Goal: Information Seeking & Learning: Learn about a topic

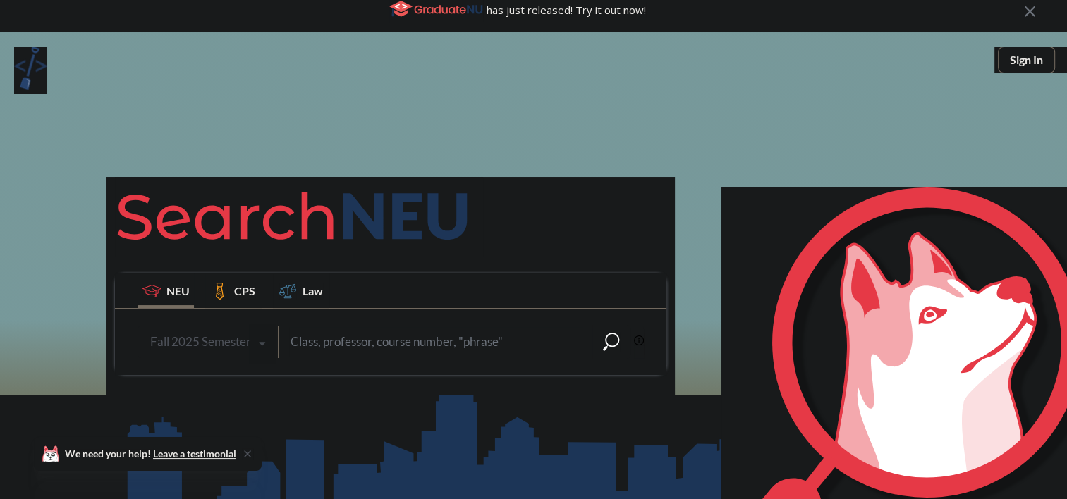
scroll to position [107, 0]
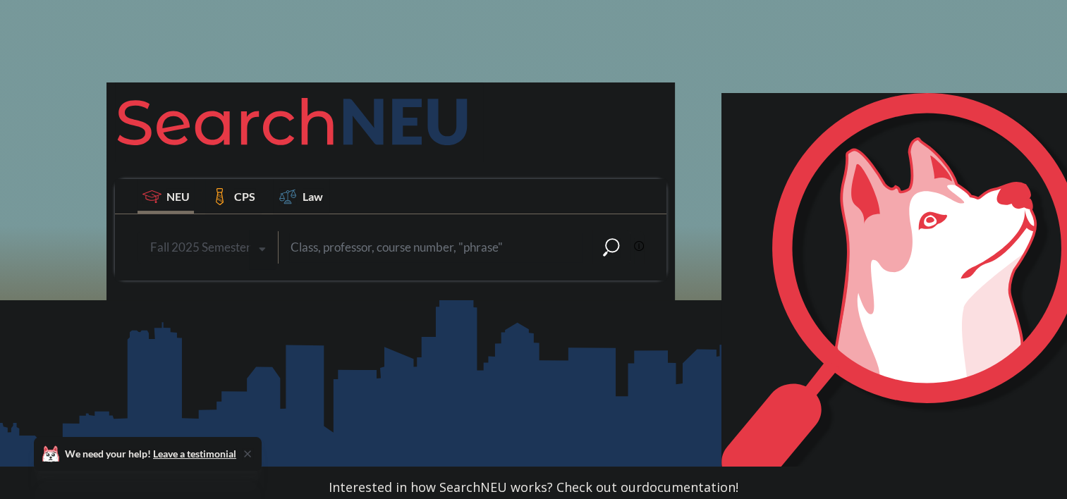
click at [215, 244] on div "Fall 2025 Semester" at bounding box center [200, 248] width 101 height 16
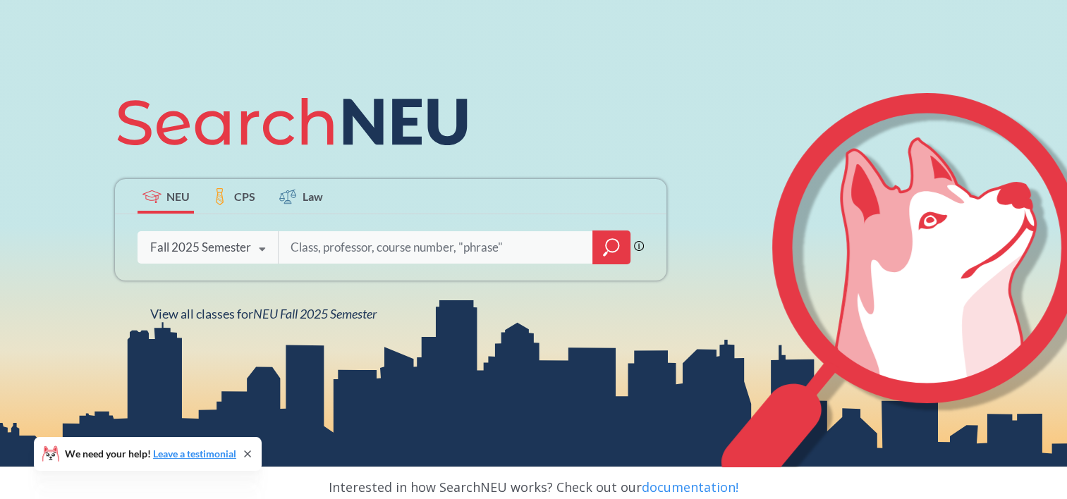
click at [435, 460] on div "NEU CPS Law Phrase search guarantees the exact search appears in the results. E…" at bounding box center [533, 202] width 1067 height 529
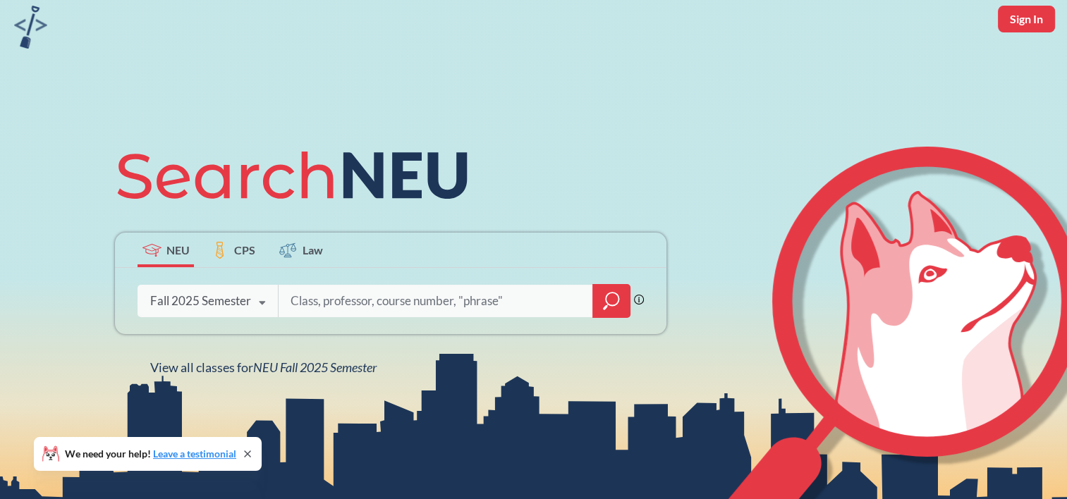
scroll to position [52, 0]
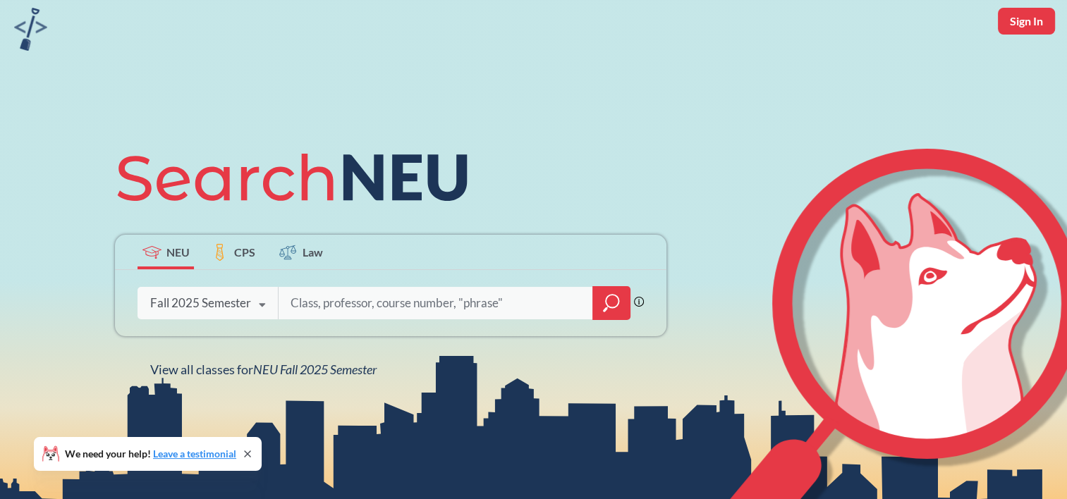
click at [247, 254] on span "CPS" at bounding box center [244, 252] width 21 height 16
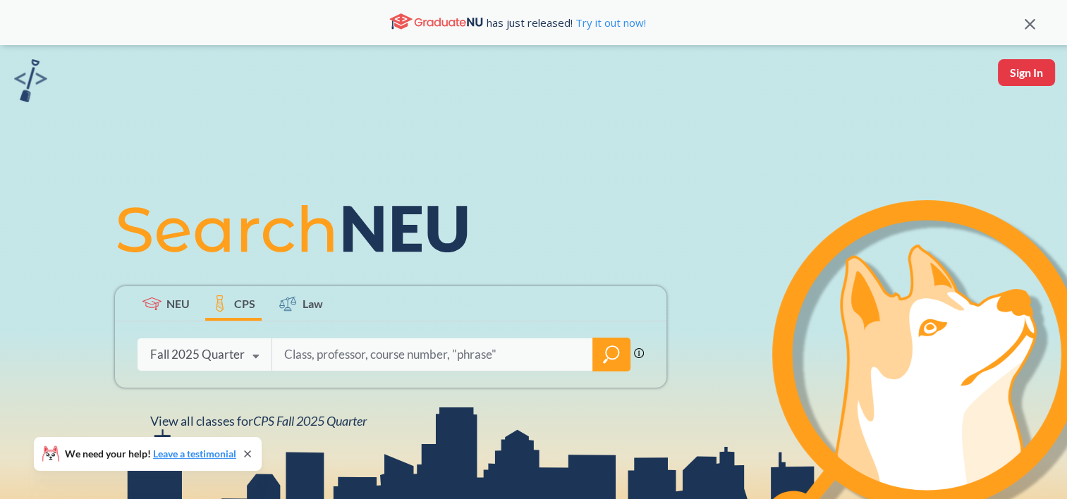
click at [166, 309] on span "NEU" at bounding box center [177, 304] width 23 height 16
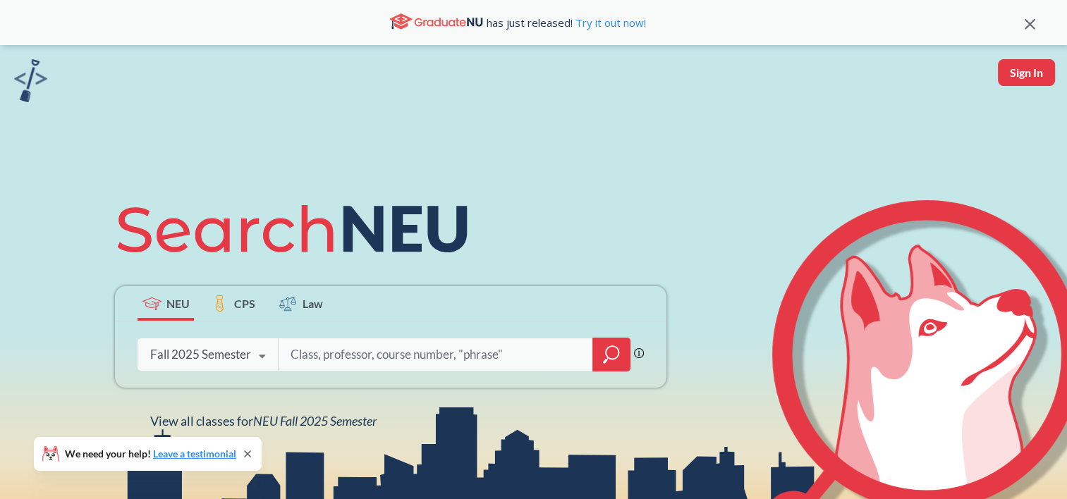
click at [241, 366] on div "Fall 2025 Semester Fall 2025 Semester Summer 2 2025 Semester Summer Full 2025 S…" at bounding box center [208, 354] width 140 height 35
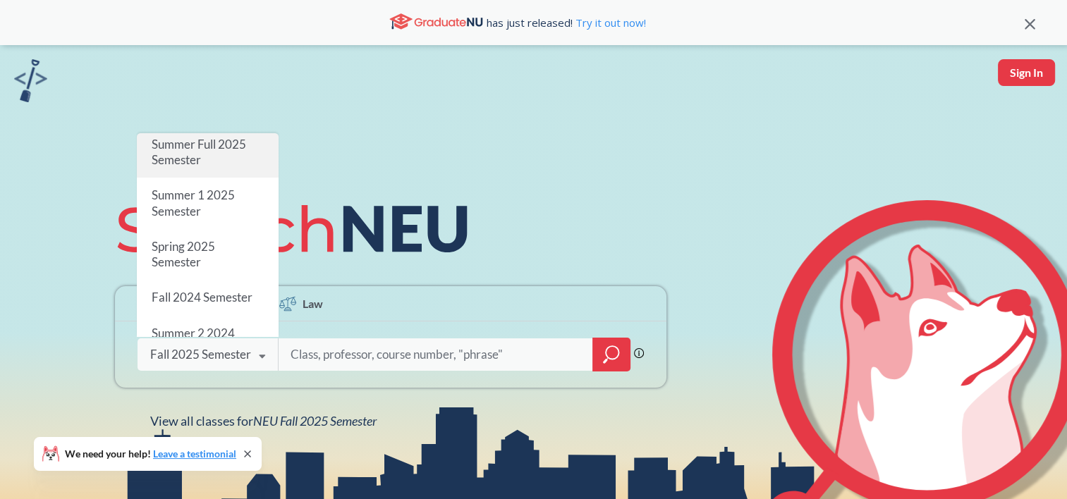
scroll to position [97, 0]
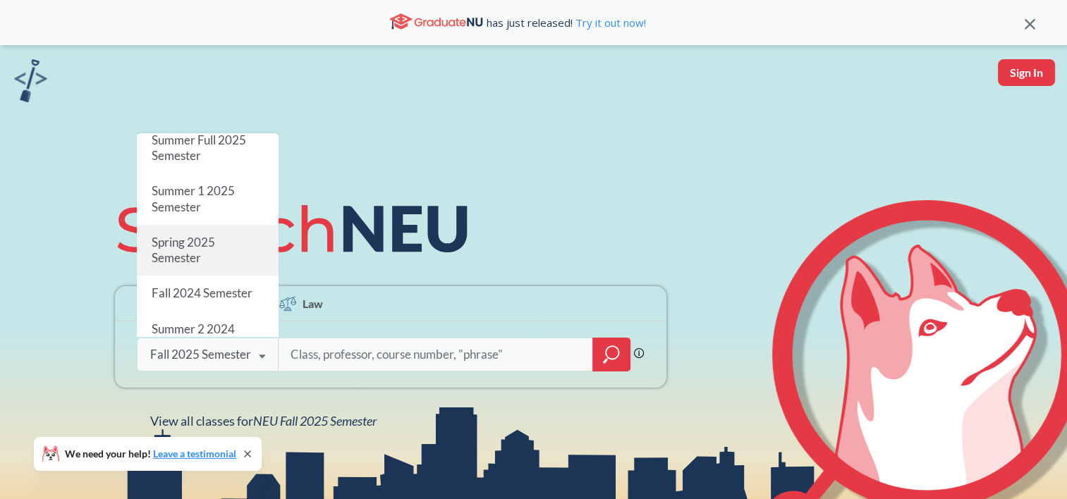
click at [195, 255] on span "Spring 2025 Semester" at bounding box center [183, 250] width 63 height 30
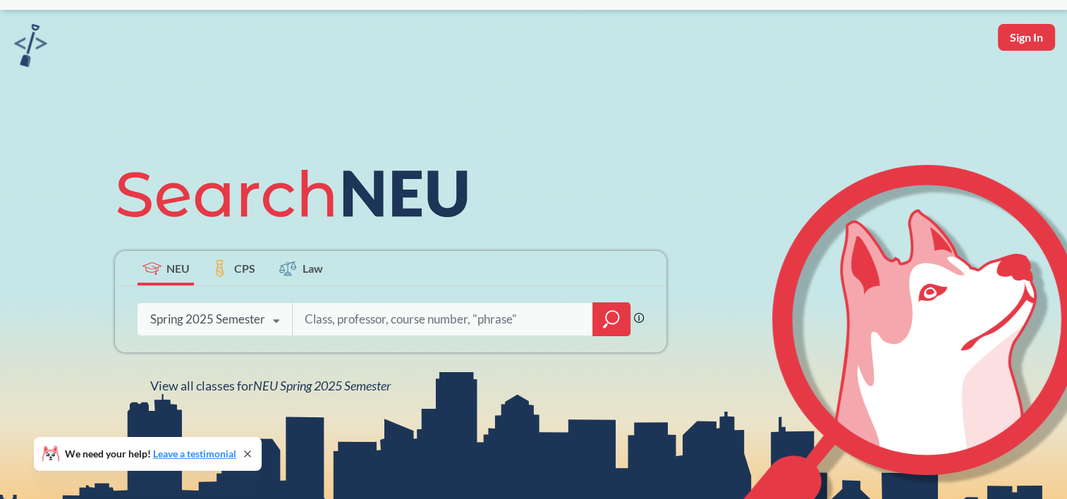
scroll to position [36, 0]
click at [377, 325] on input "search" at bounding box center [442, 319] width 279 height 30
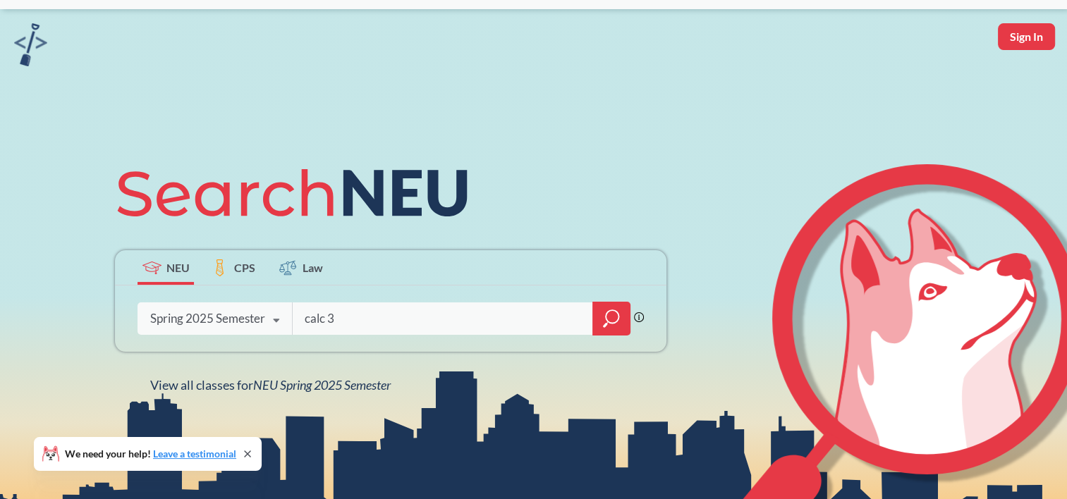
type input "calc 3"
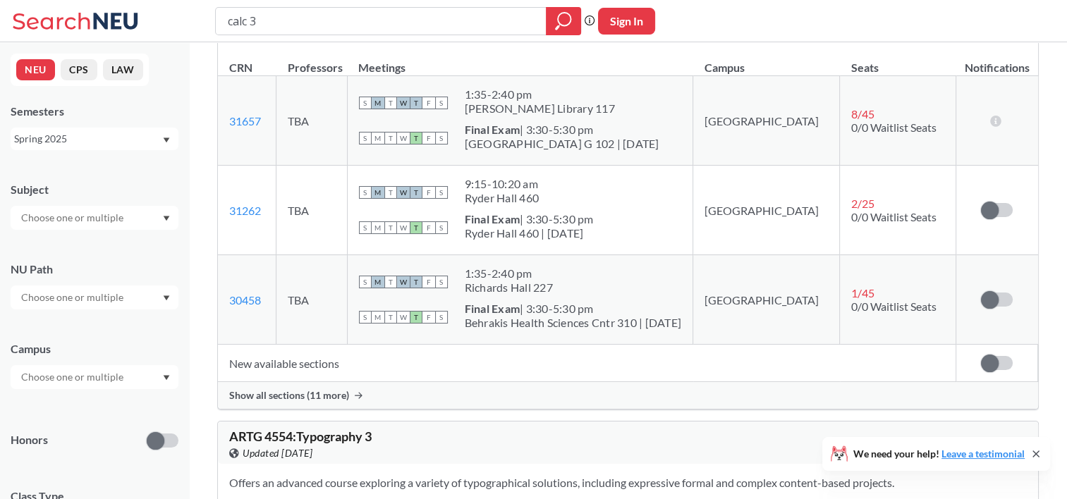
scroll to position [248, 0]
click at [328, 392] on span "Show all sections (11 more)" at bounding box center [289, 395] width 120 height 13
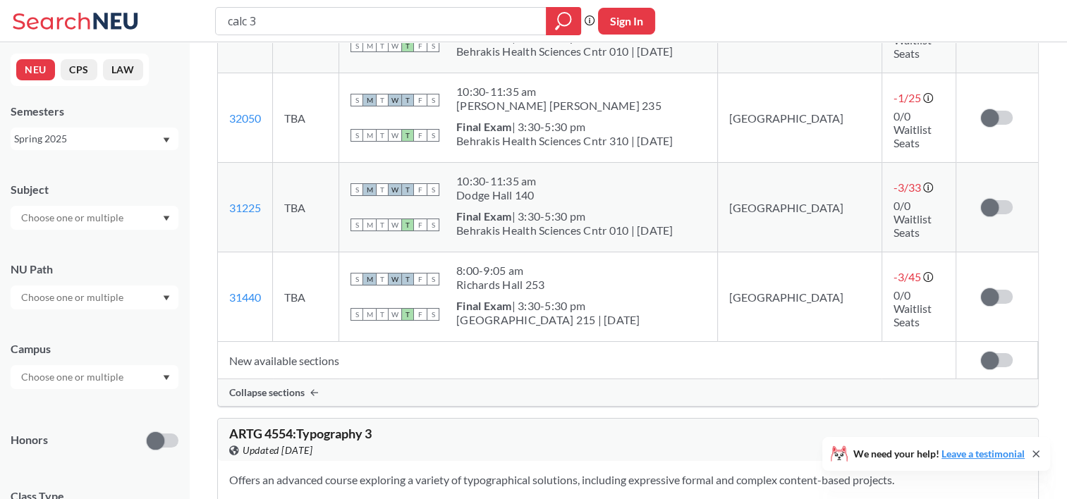
scroll to position [474, 0]
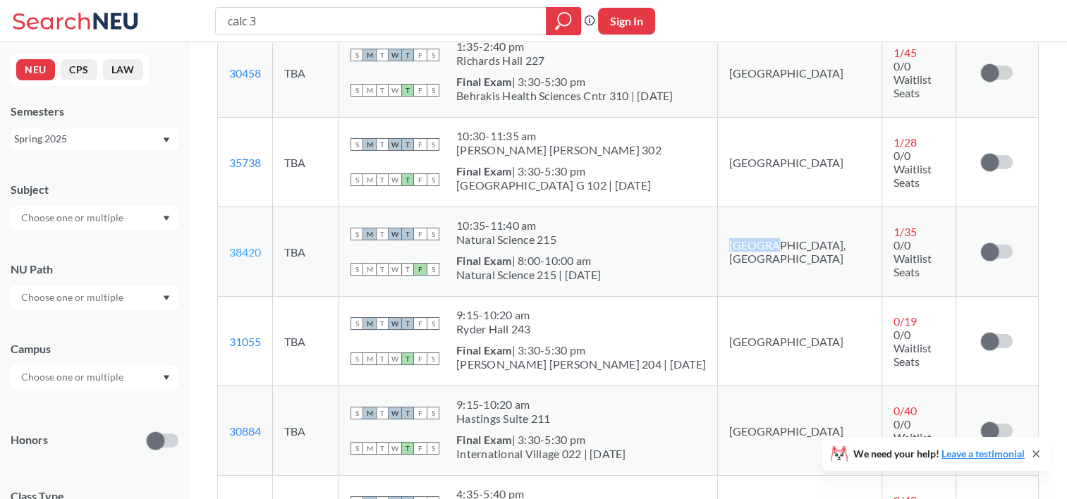
click at [250, 247] on link "38420" at bounding box center [245, 252] width 32 height 13
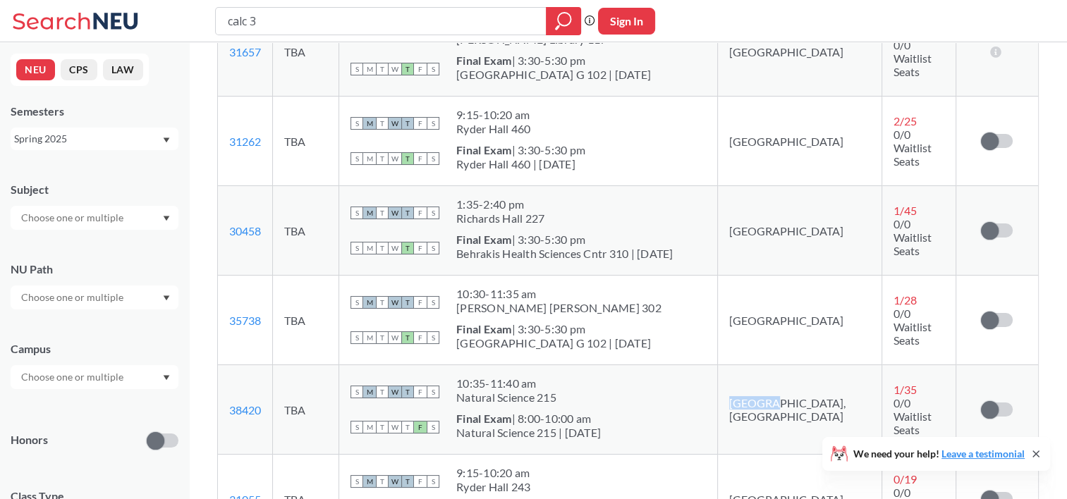
scroll to position [0, 0]
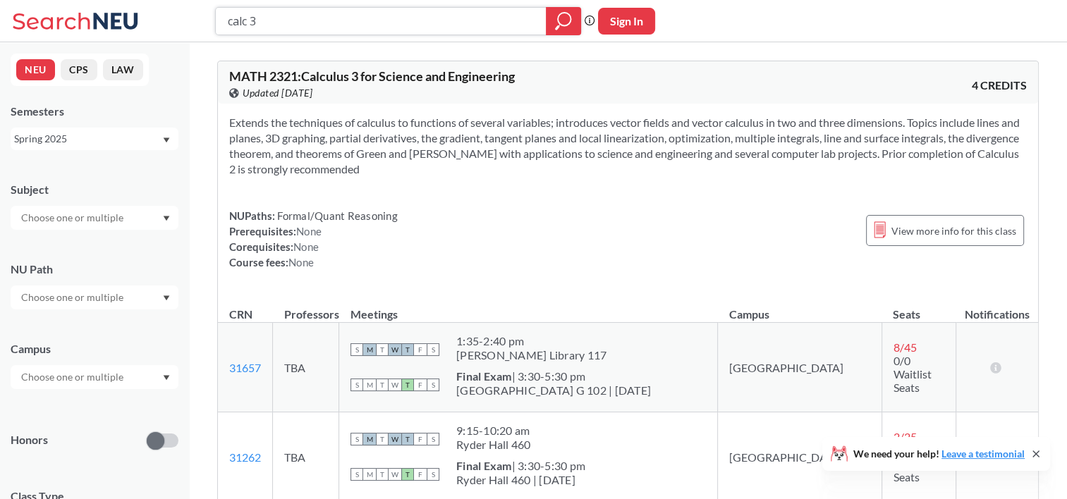
click at [324, 18] on input "calc 3" at bounding box center [381, 21] width 310 height 24
type input "lin alg"
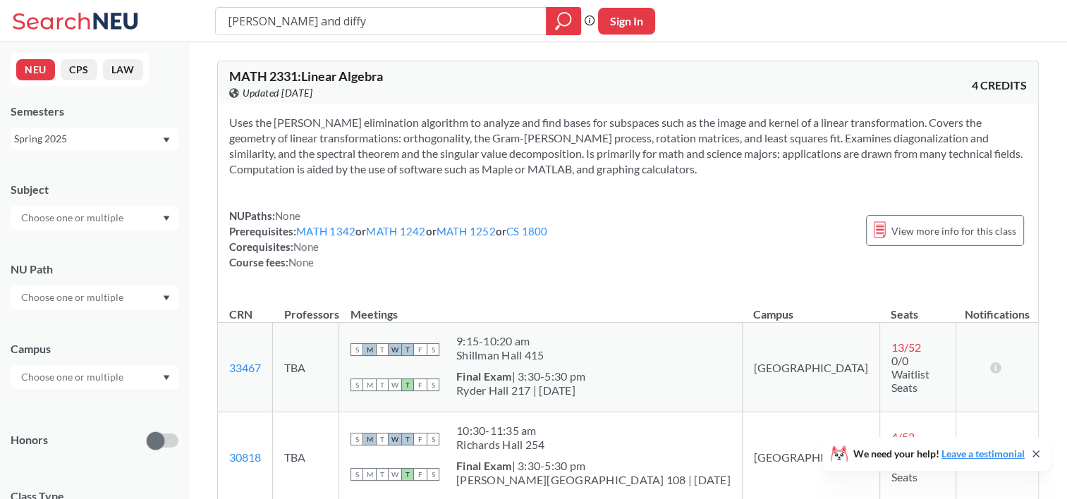
type input "lin alg and diffy q"
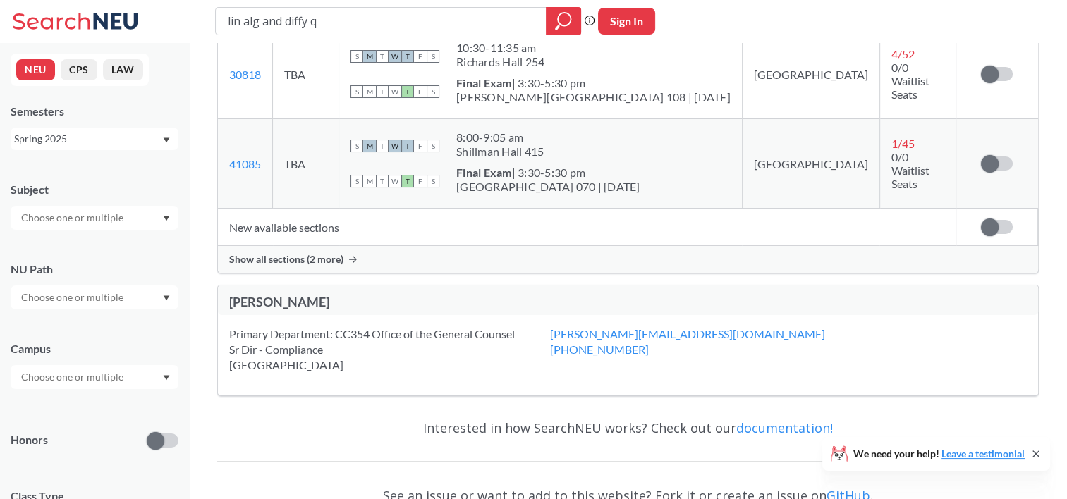
scroll to position [505, 0]
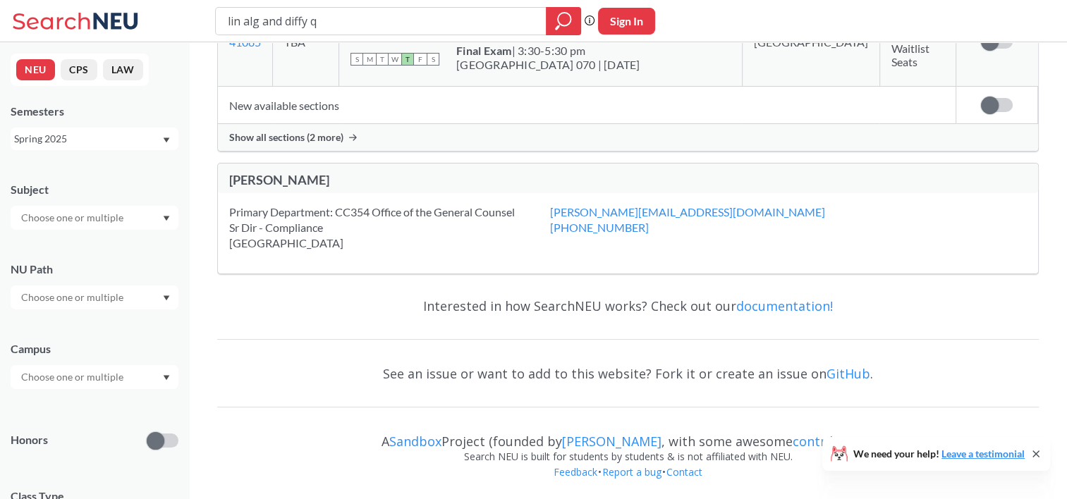
click at [346, 25] on input "lin alg and diffy q" at bounding box center [381, 21] width 310 height 24
type input "lin alg and diffeq"
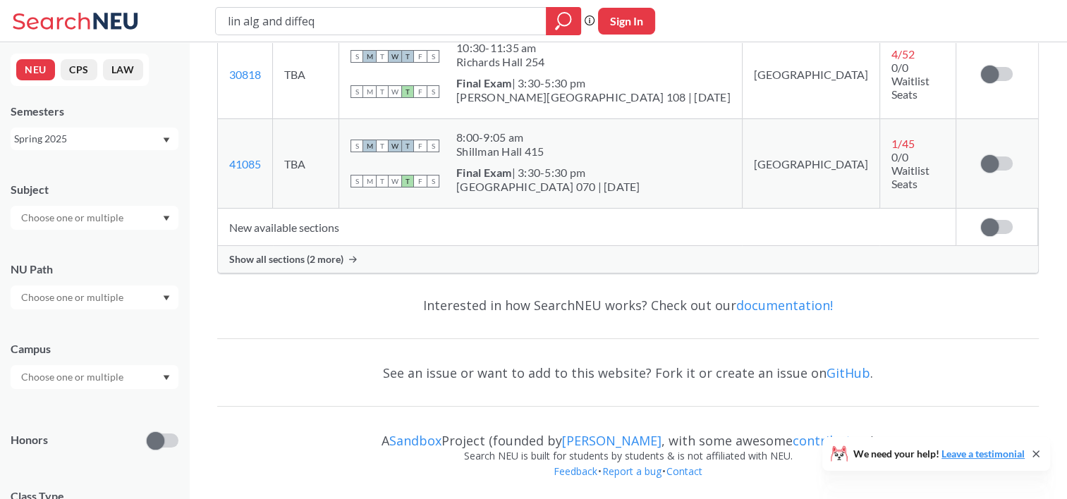
scroll to position [505, 0]
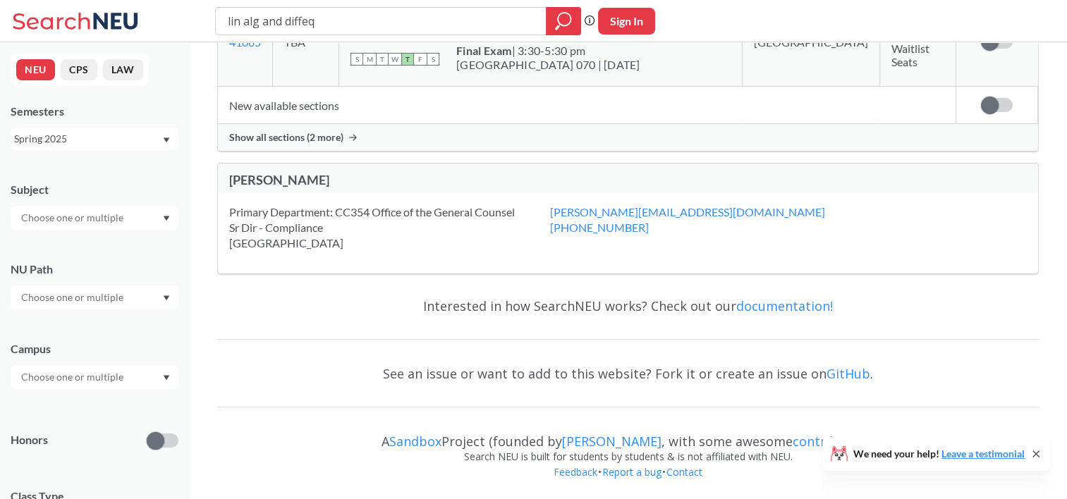
drag, startPoint x: 286, startPoint y: 20, endPoint x: 147, endPoint y: 30, distance: 139.3
click at [147, 30] on div "lin alg and diffeq Phrase search guarantees the exact search appears in the res…" at bounding box center [533, 21] width 1067 height 42
type input "diffeq"
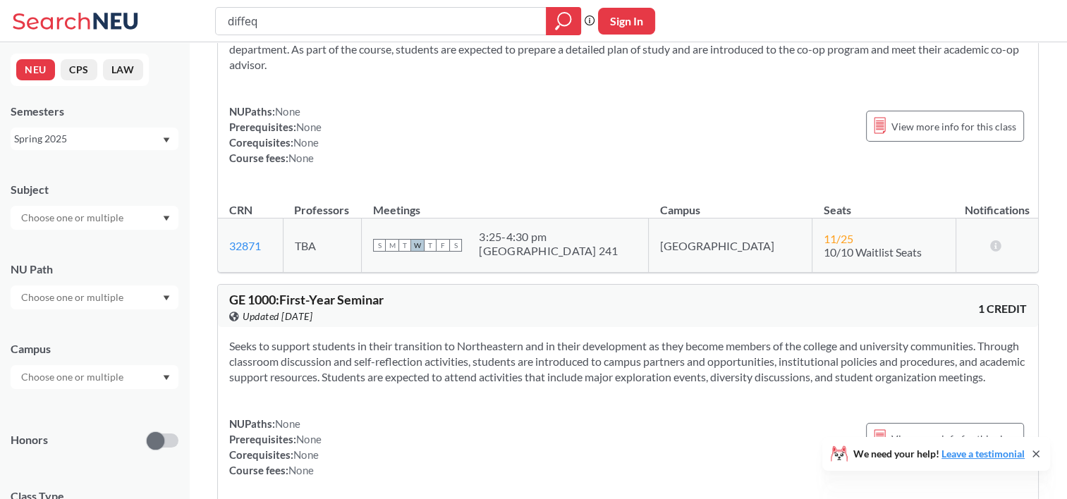
scroll to position [772, 0]
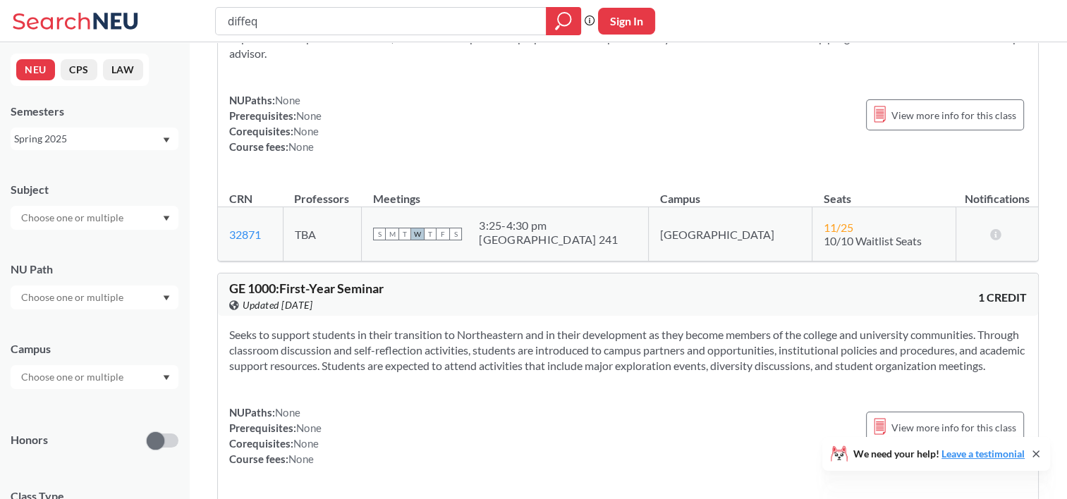
click at [316, 23] on input "diffeq" at bounding box center [381, 21] width 310 height 24
type input "differential equations"
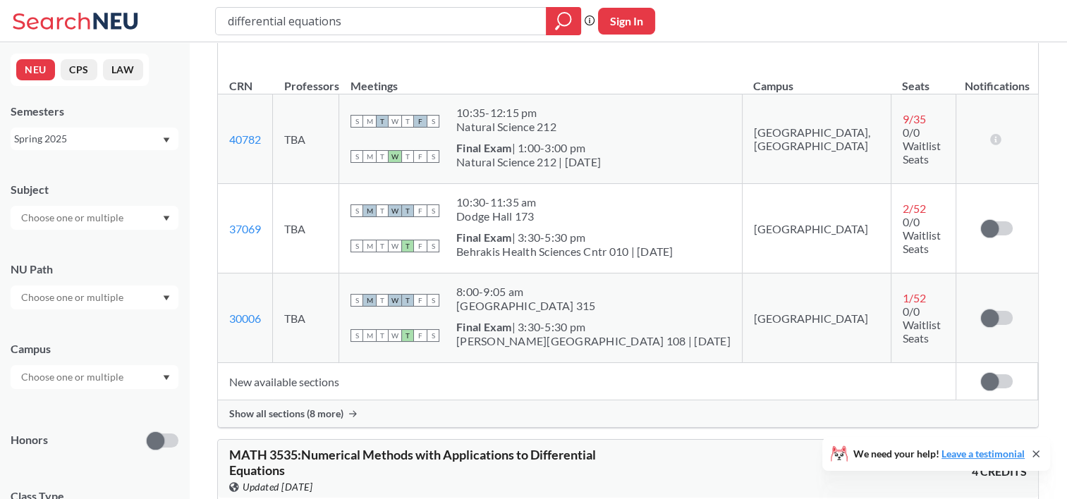
scroll to position [555, 0]
